Goal: Browse casually

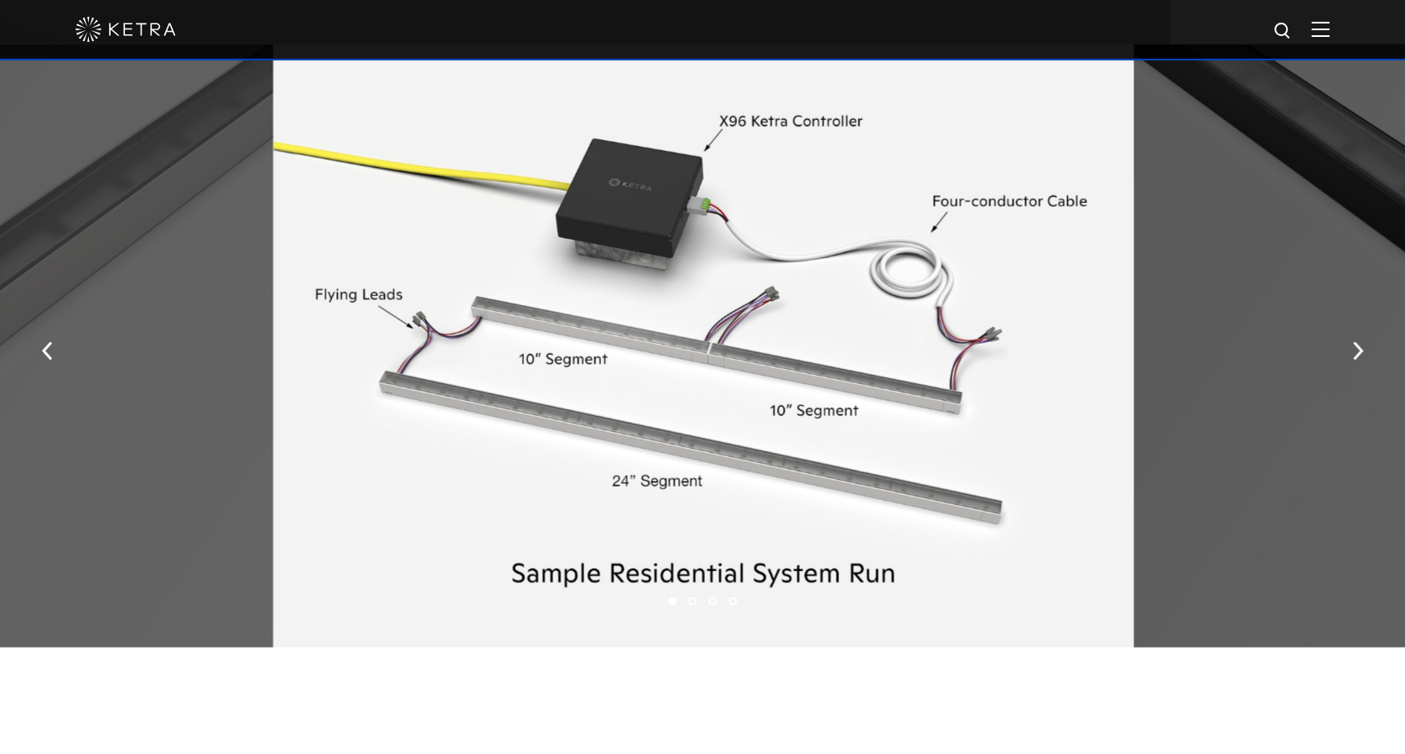
scroll to position [2233, 0]
drag, startPoint x: 966, startPoint y: 417, endPoint x: 953, endPoint y: 402, distance: 19.6
click at [953, 402] on div at bounding box center [703, 346] width 860 height 603
drag, startPoint x: 932, startPoint y: 357, endPoint x: 862, endPoint y: 340, distance: 72.6
click at [862, 340] on div at bounding box center [703, 346] width 860 height 603
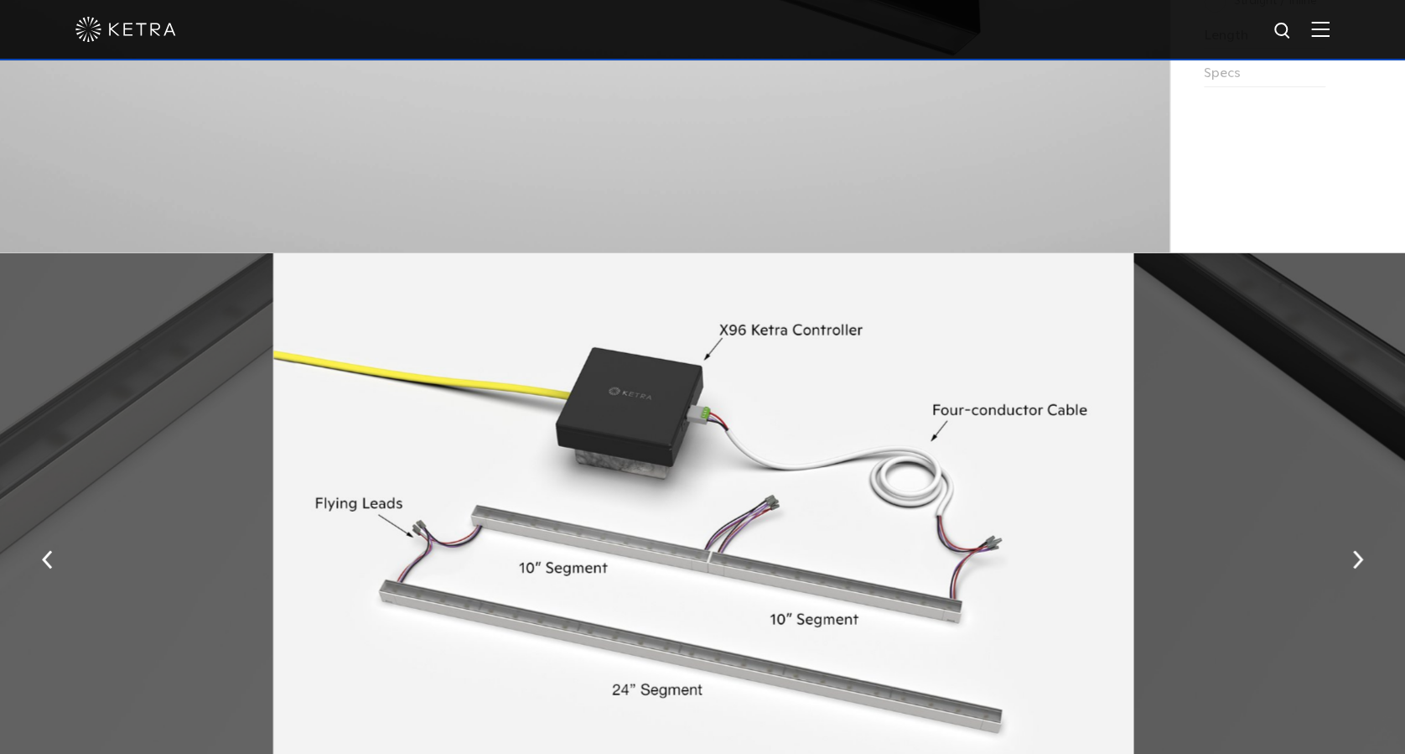
scroll to position [2238, 0]
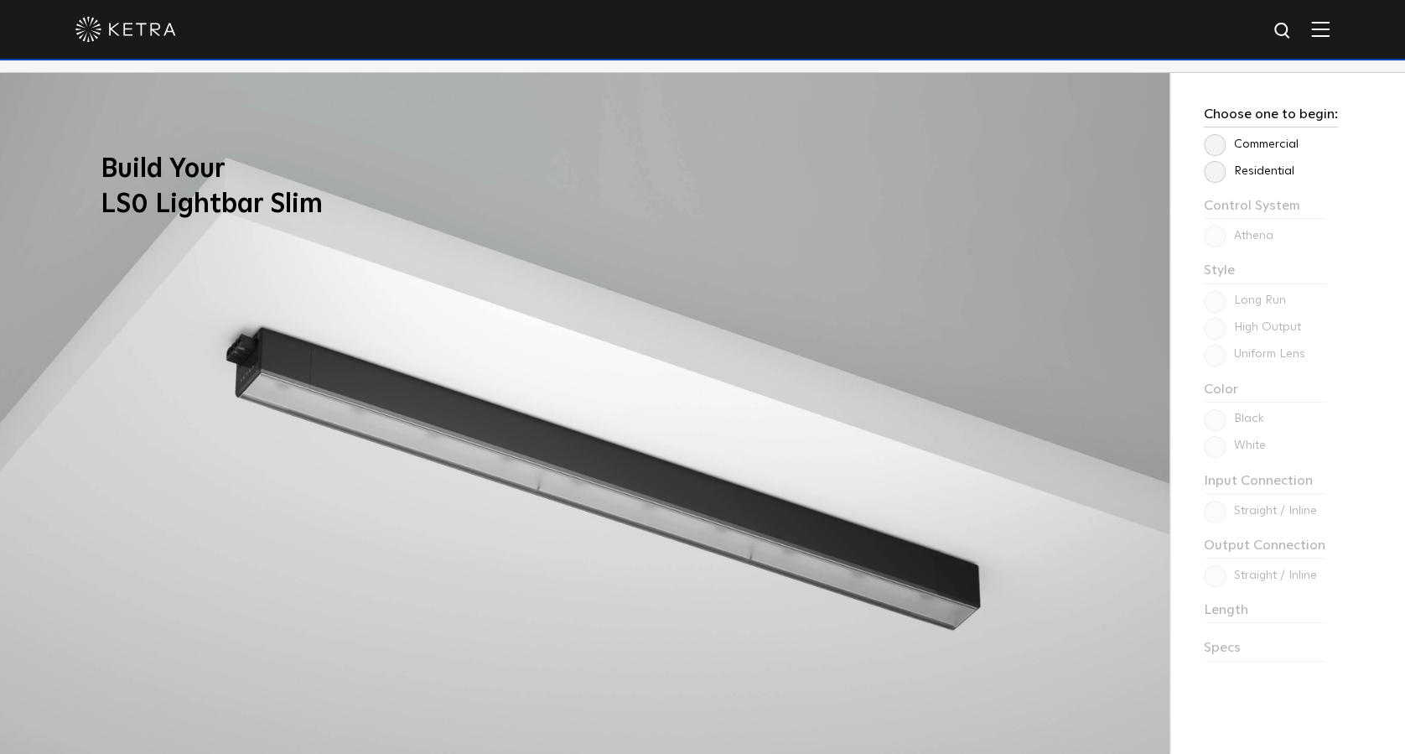
scroll to position [1445, 0]
